Goal: Transaction & Acquisition: Purchase product/service

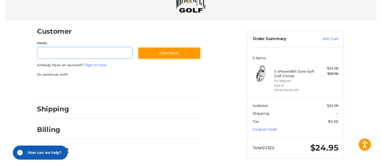
scroll to position [25, 0]
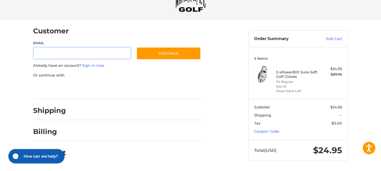
click at [114, 56] on input "Email" at bounding box center [82, 53] width 98 height 13
type input "**********"
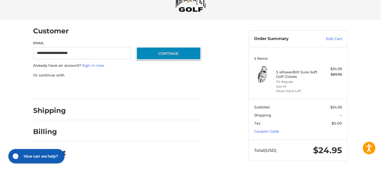
click at [165, 52] on button "Continue" at bounding box center [168, 53] width 64 height 13
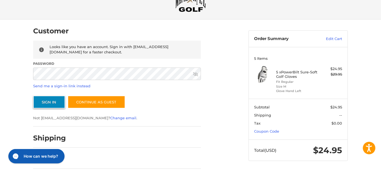
click at [44, 98] on button "Sign In" at bounding box center [49, 102] width 32 height 13
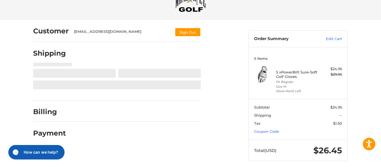
select select "**"
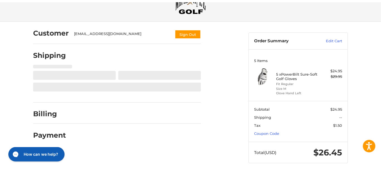
scroll to position [29, 0]
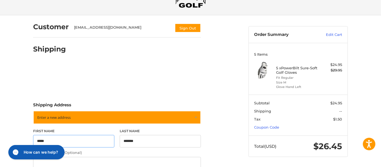
select select "**"
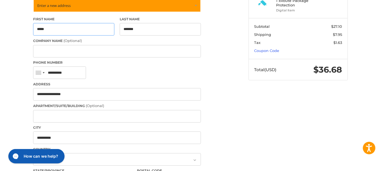
scroll to position [65, 0]
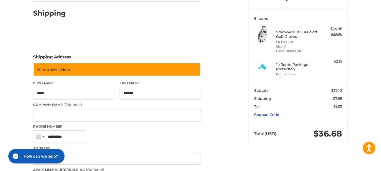
click at [262, 113] on link "Coupon Code" at bounding box center [266, 114] width 25 height 4
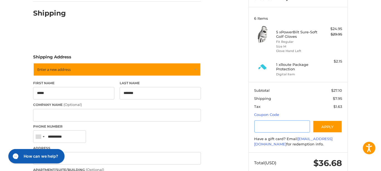
click at [268, 125] on input "Gift Certificate or Coupon Code" at bounding box center [282, 126] width 56 height 13
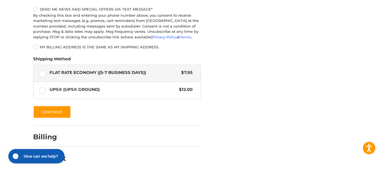
scroll to position [330, 0]
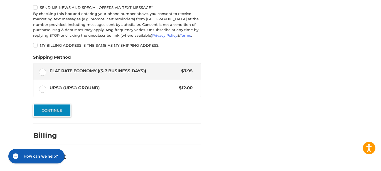
click at [58, 110] on button "Continue" at bounding box center [52, 110] width 38 height 13
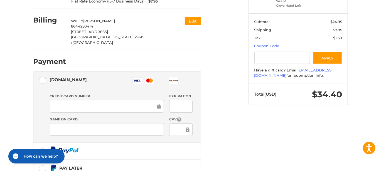
scroll to position [116, 0]
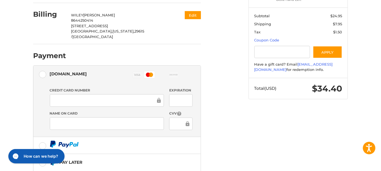
click at [142, 99] on div "Credit Card Number Expiration Name on Card CVV" at bounding box center [121, 111] width 148 height 46
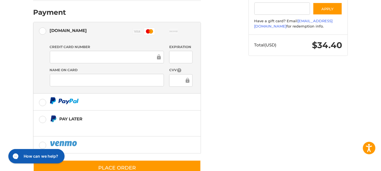
scroll to position [160, 0]
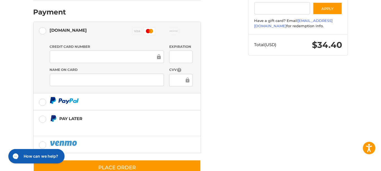
click at [201, 99] on ol "Customer [EMAIL_ADDRESS][DOMAIN_NAME] Sign Out Shipping [PERSON_NAME] 864425041…" at bounding box center [127, 30] width 189 height 291
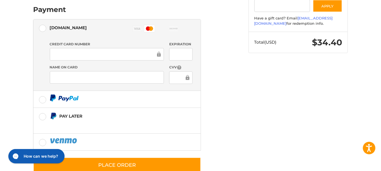
scroll to position [163, 0]
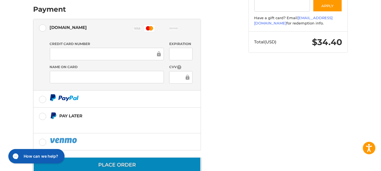
click at [116, 157] on button "Place Order" at bounding box center [117, 165] width 168 height 16
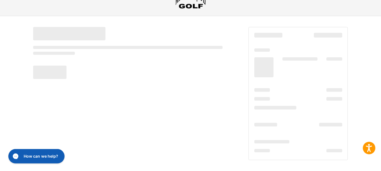
scroll to position [28, 0]
